Goal: Use online tool/utility

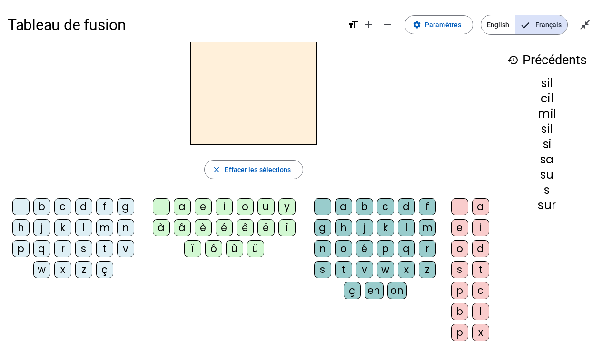
click at [222, 200] on div "i" at bounding box center [224, 206] width 17 height 17
click at [408, 224] on div "l" at bounding box center [406, 227] width 17 height 17
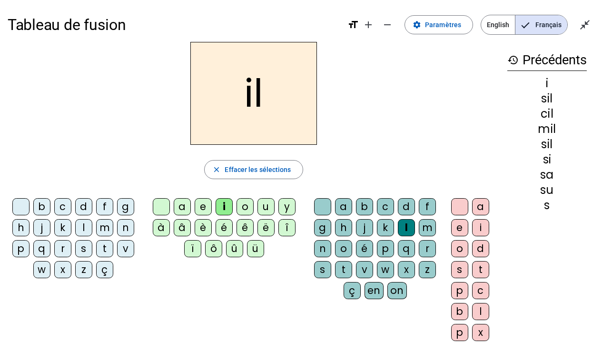
click at [109, 228] on div "m" at bounding box center [104, 227] width 17 height 17
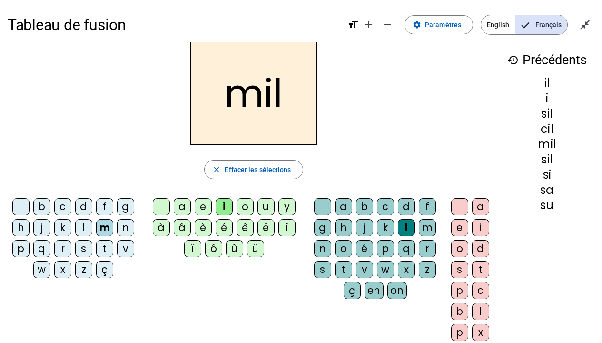
click at [189, 206] on div "a" at bounding box center [182, 206] width 17 height 17
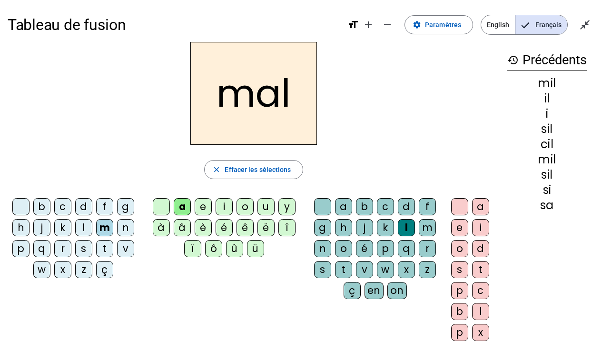
click at [326, 205] on div at bounding box center [322, 206] width 17 height 17
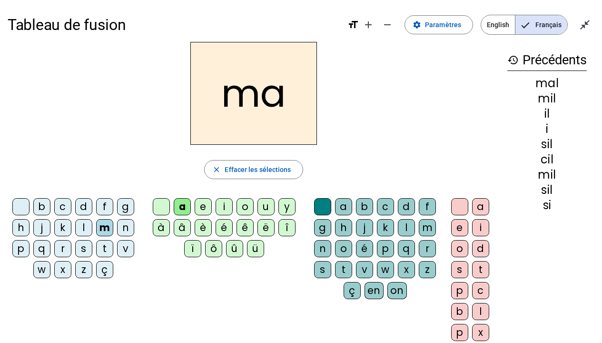
click at [85, 230] on div "l" at bounding box center [83, 227] width 17 height 17
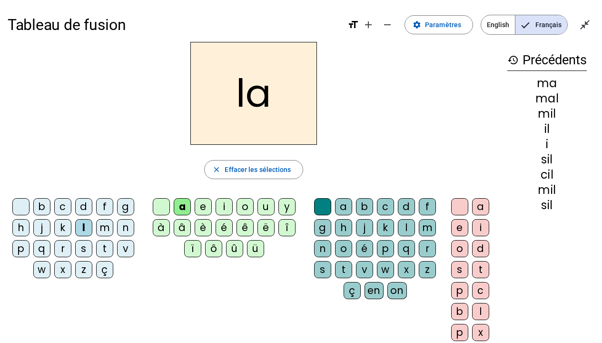
click at [267, 206] on div "u" at bounding box center [266, 206] width 17 height 17
click at [80, 207] on div "d" at bounding box center [83, 206] width 17 height 17
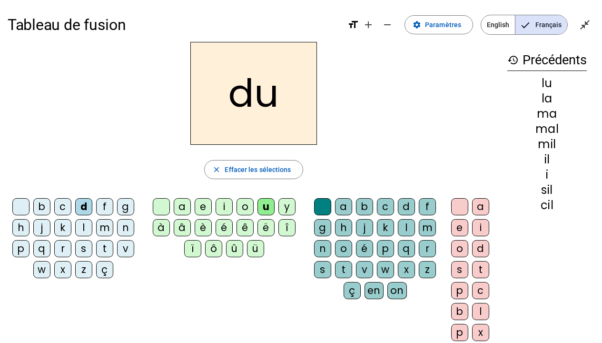
click at [100, 250] on div "t" at bounding box center [104, 248] width 17 height 17
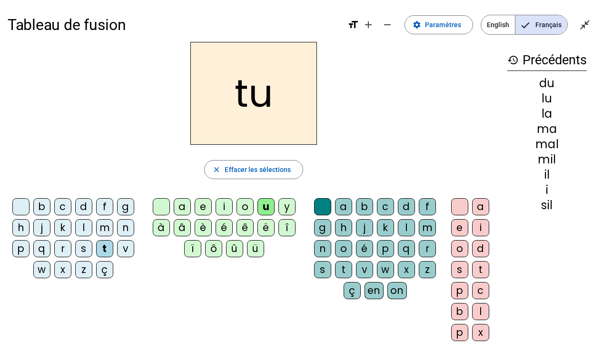
click at [205, 205] on div "e" at bounding box center [203, 206] width 17 height 17
click at [85, 205] on div "d" at bounding box center [83, 206] width 17 height 17
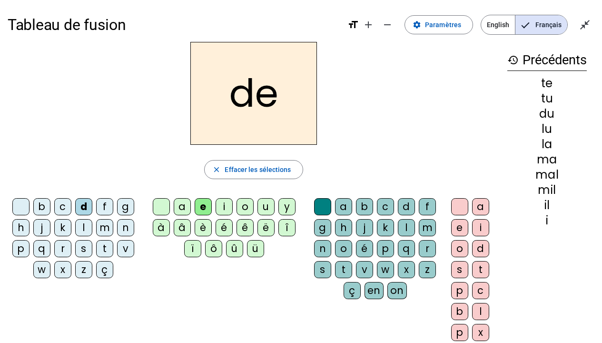
click at [42, 226] on div "j" at bounding box center [41, 227] width 17 height 17
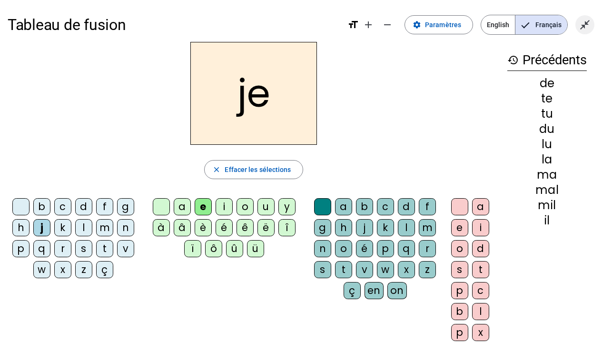
click at [592, 23] on span "Quitter le plein écran" at bounding box center [585, 24] width 23 height 23
